Goal: Check status: Check status

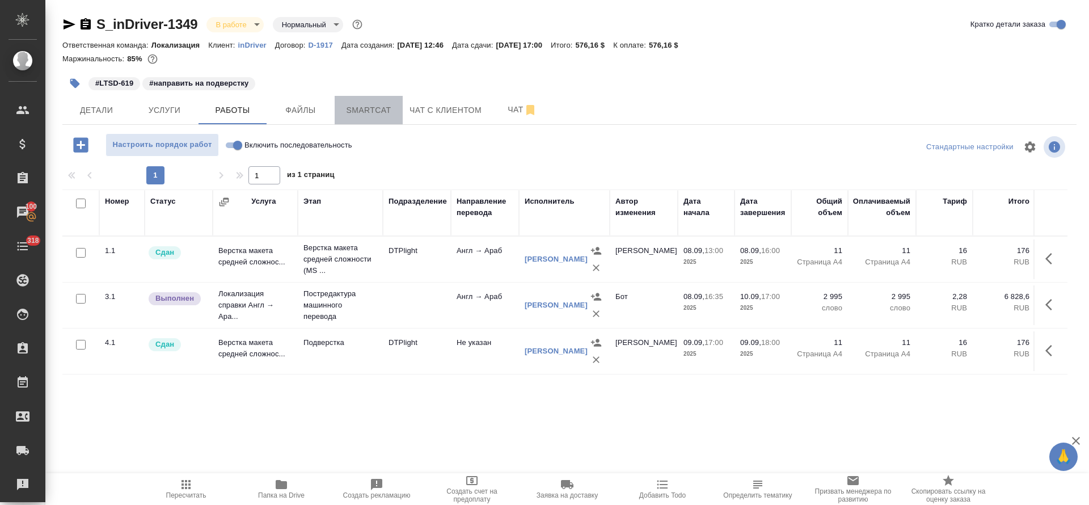
click at [366, 120] on button "Smartcat" at bounding box center [369, 110] width 68 height 28
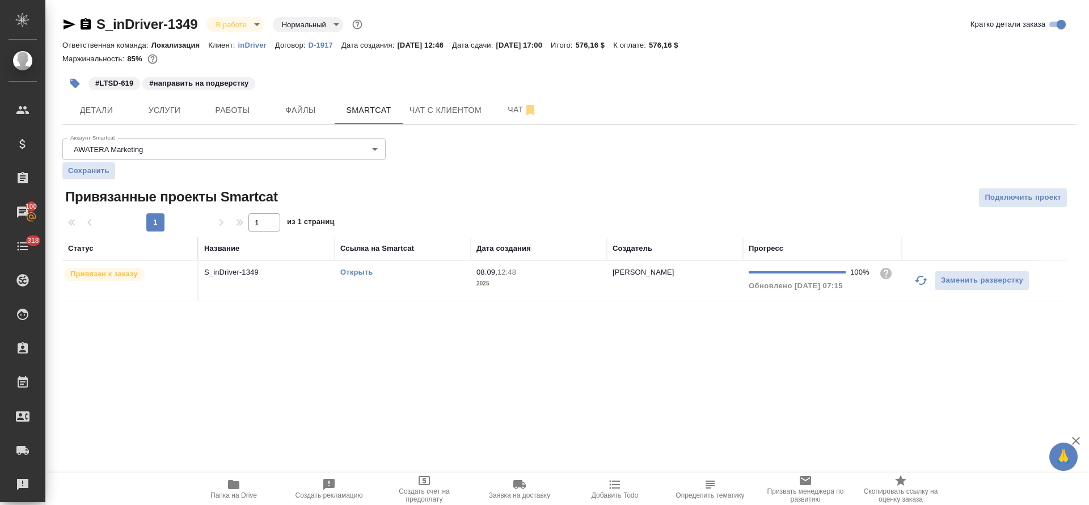
click at [366, 288] on td "Открыть" at bounding box center [403, 281] width 136 height 40
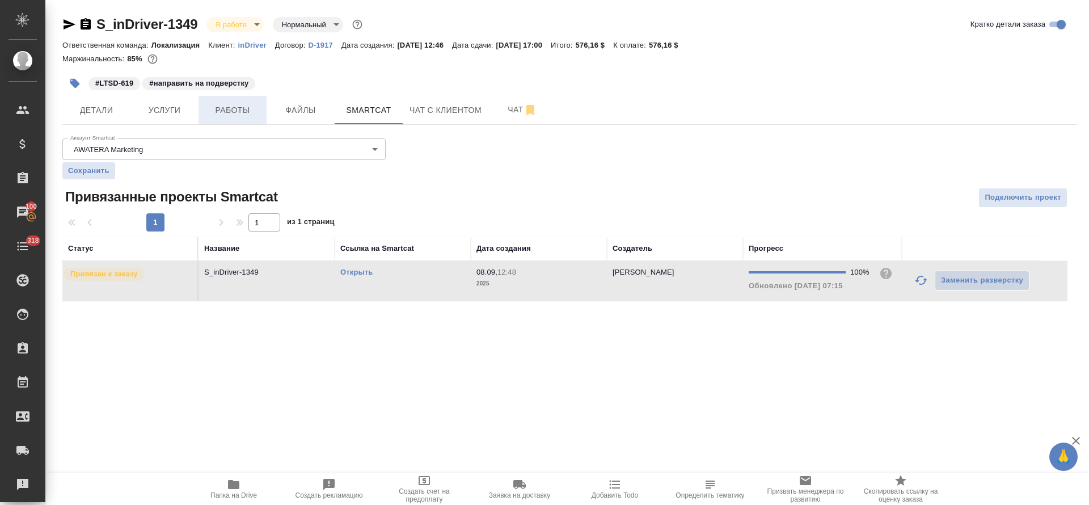
click at [235, 101] on button "Работы" at bounding box center [233, 110] width 68 height 28
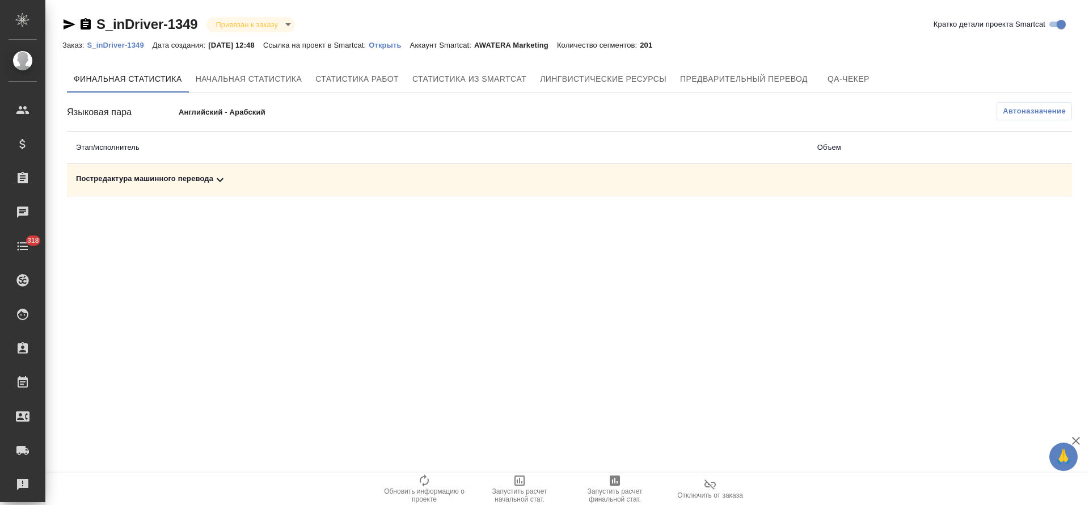
drag, startPoint x: 0, startPoint y: 0, endPoint x: 405, endPoint y: 172, distance: 440.3
click at [405, 173] on div "Постредактура машинного перевода" at bounding box center [437, 180] width 723 height 14
